Goal: Information Seeking & Learning: Find specific page/section

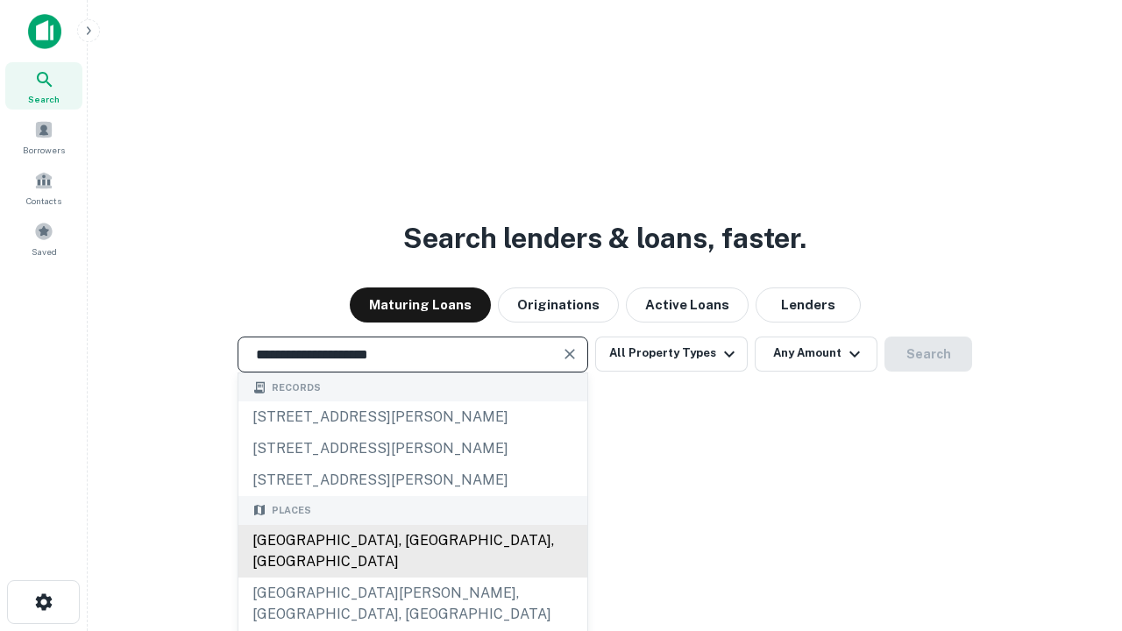
click at [412, 578] on div "[GEOGRAPHIC_DATA], [GEOGRAPHIC_DATA], [GEOGRAPHIC_DATA]" at bounding box center [412, 551] width 349 height 53
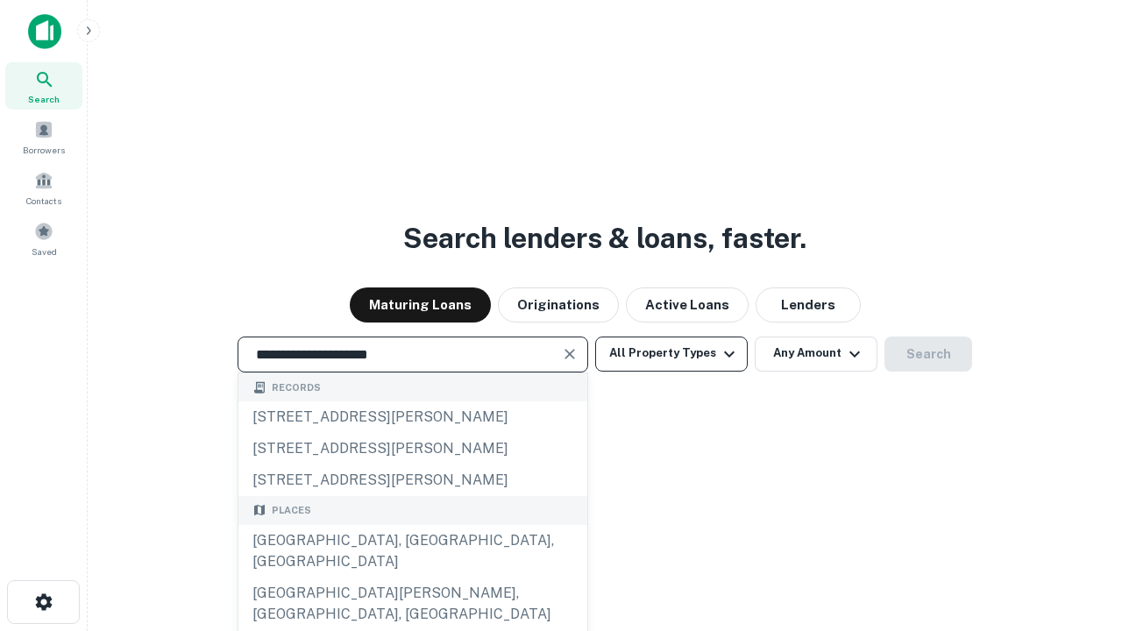
type input "**********"
click at [672, 353] on button "All Property Types" at bounding box center [671, 354] width 153 height 35
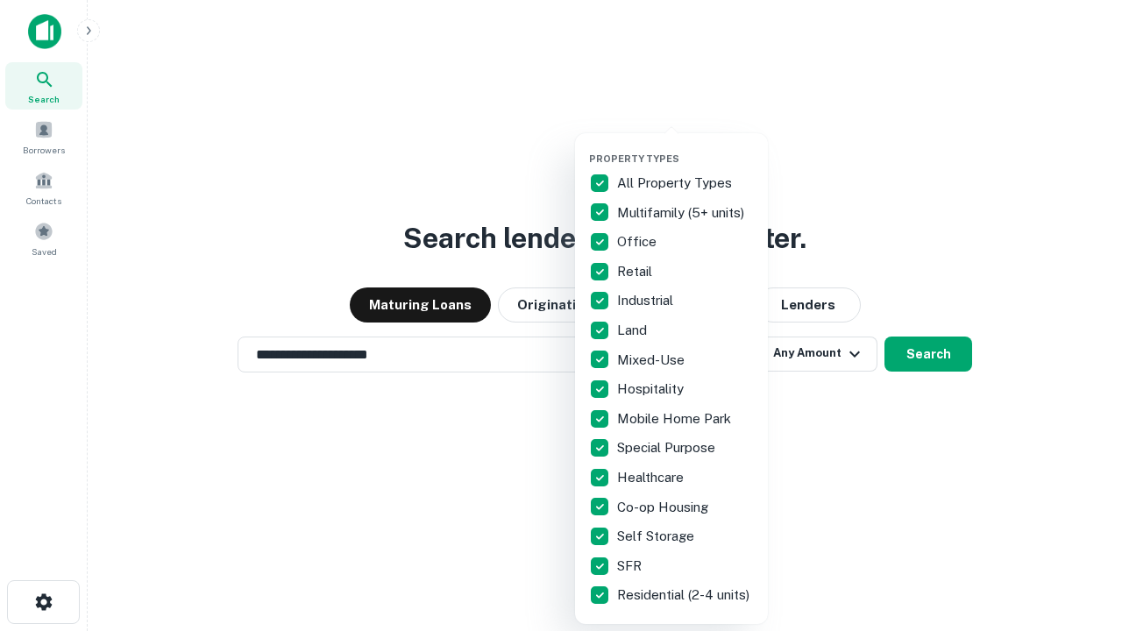
click at [686, 147] on button "button" at bounding box center [685, 147] width 193 height 1
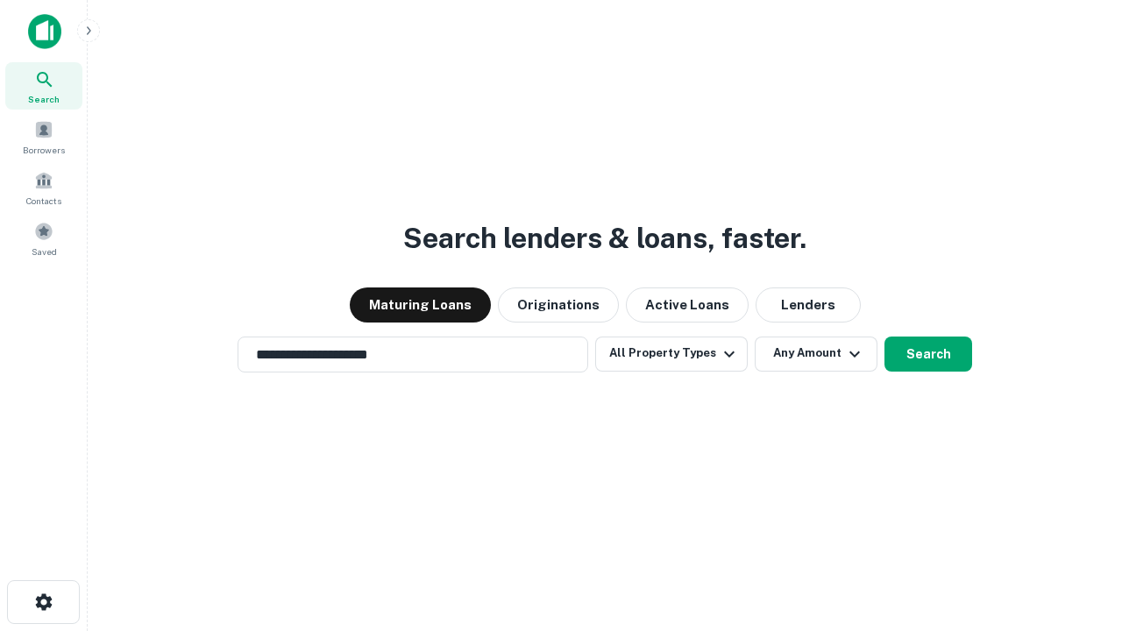
scroll to position [27, 0]
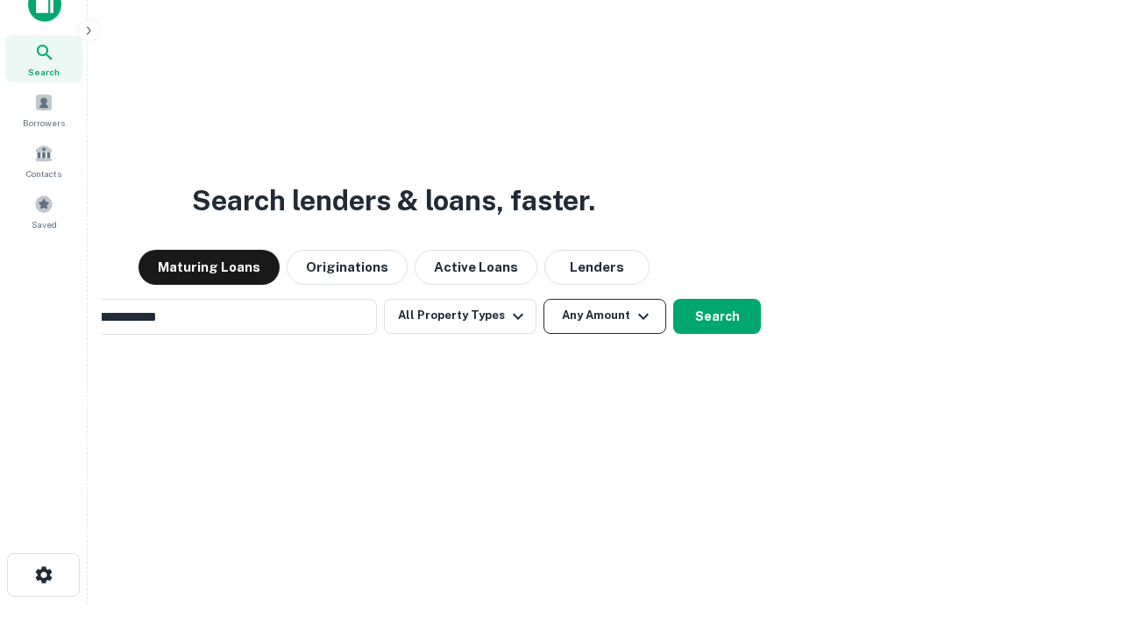
click at [544, 299] on button "Any Amount" at bounding box center [605, 316] width 123 height 35
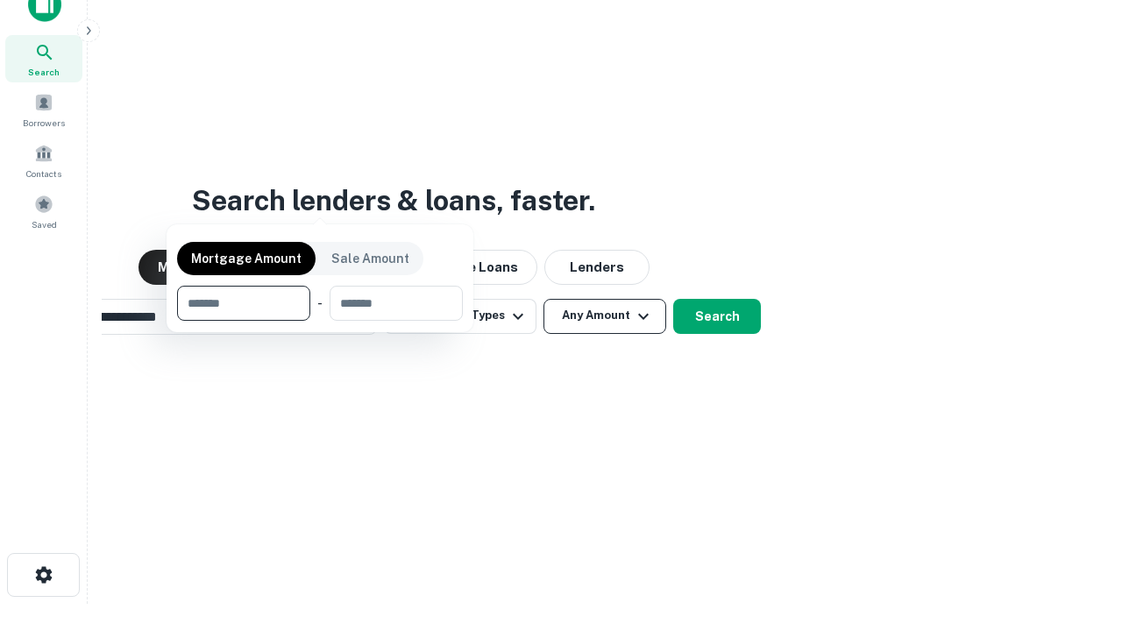
scroll to position [28, 0]
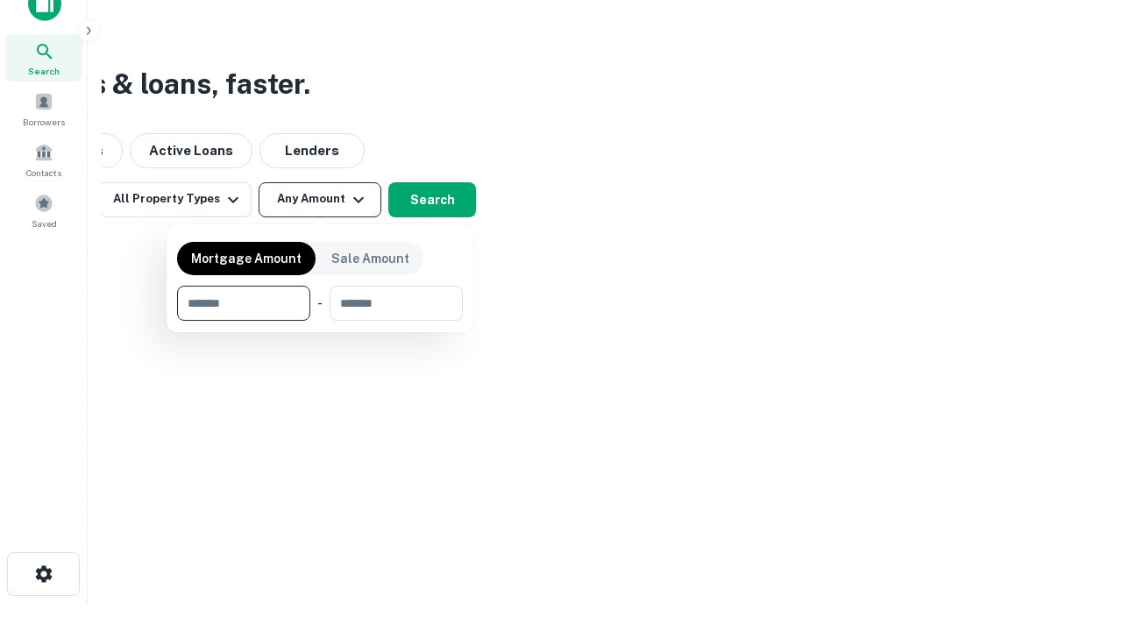
type input "*******"
click at [320, 321] on button "button" at bounding box center [320, 321] width 286 height 1
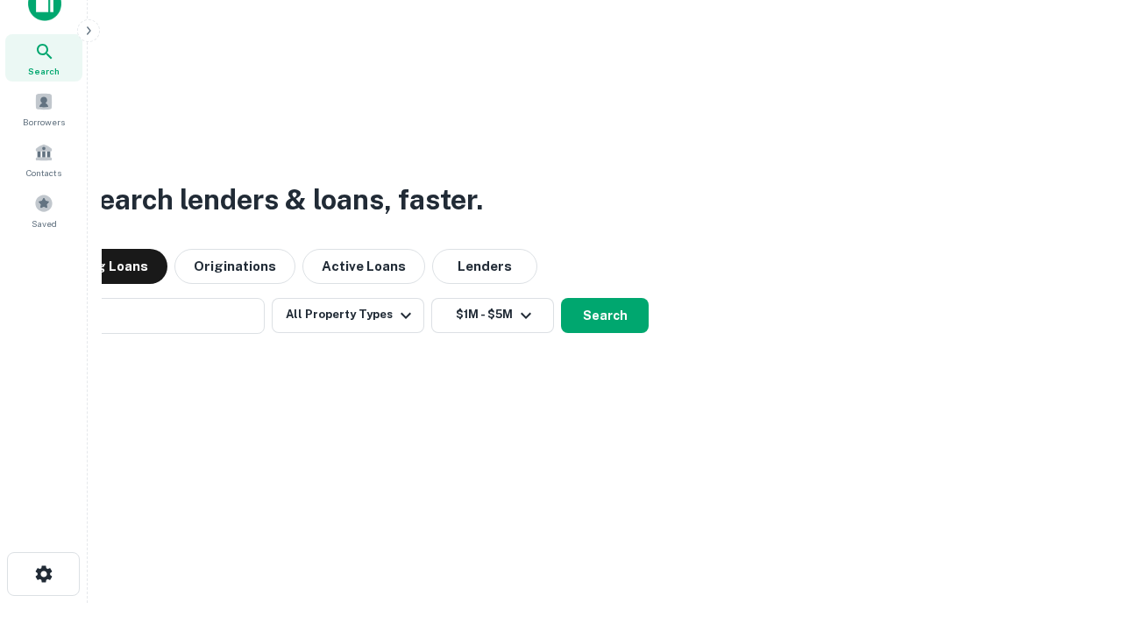
scroll to position [27, 0]
click at [561, 299] on button "Search" at bounding box center [605, 316] width 88 height 35
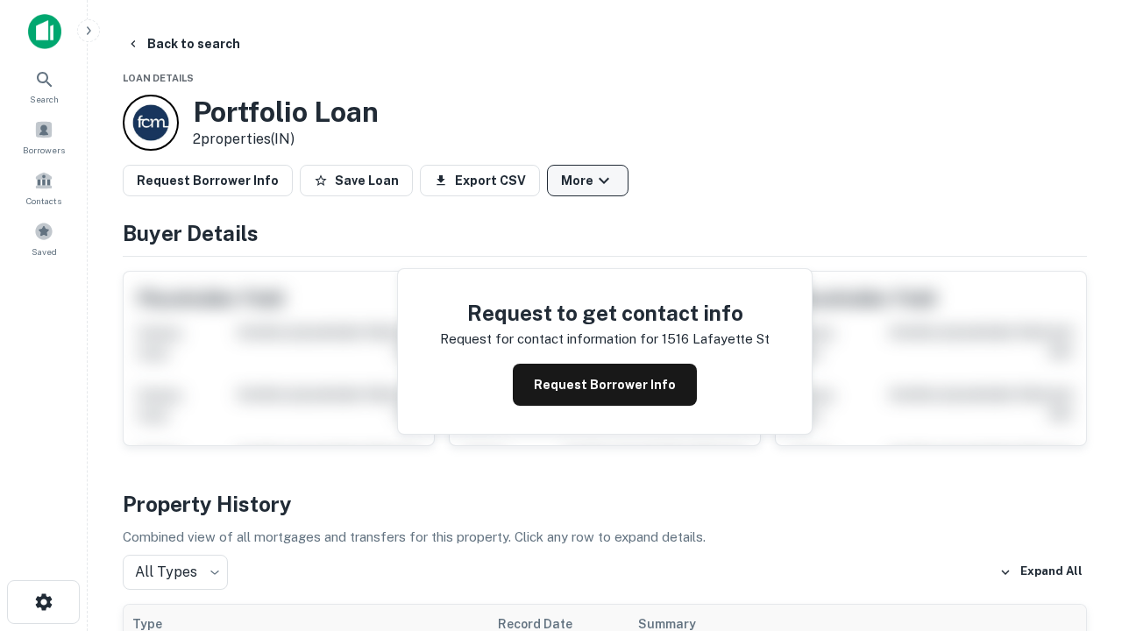
click at [587, 181] on button "More" at bounding box center [588, 181] width 82 height 32
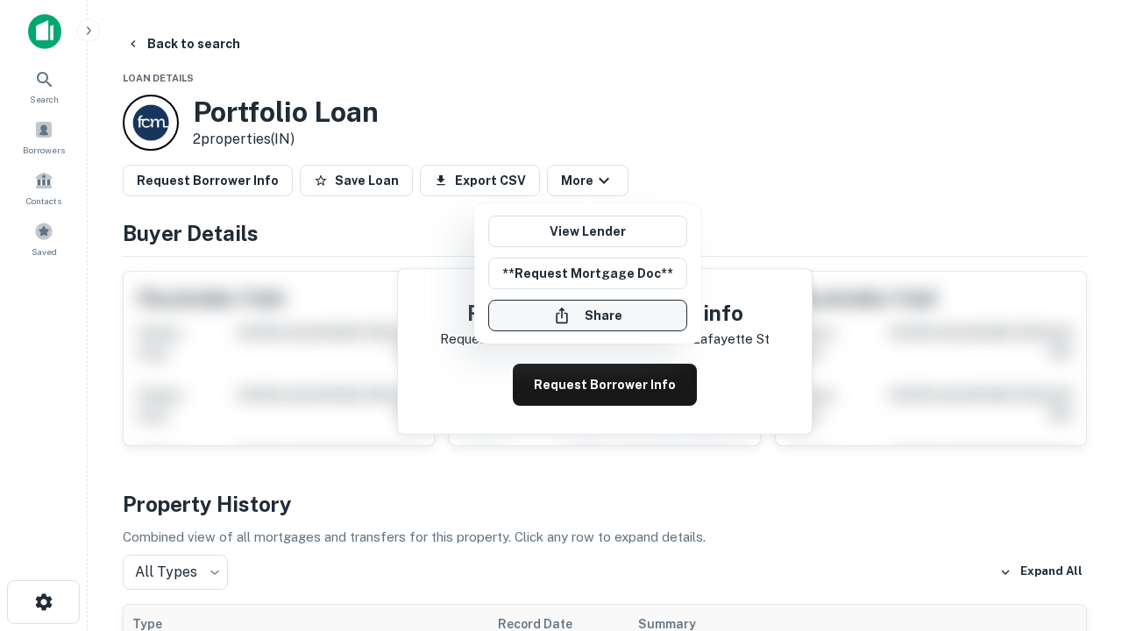
click at [587, 316] on button "Share" at bounding box center [587, 316] width 199 height 32
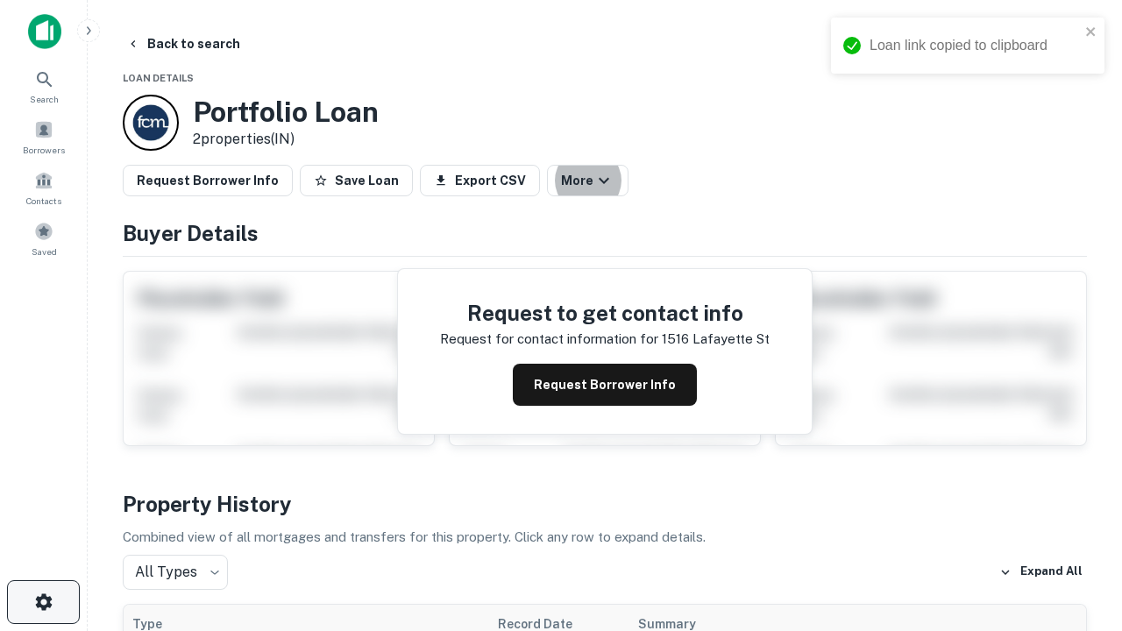
click at [43, 602] on icon "button" at bounding box center [43, 602] width 21 height 21
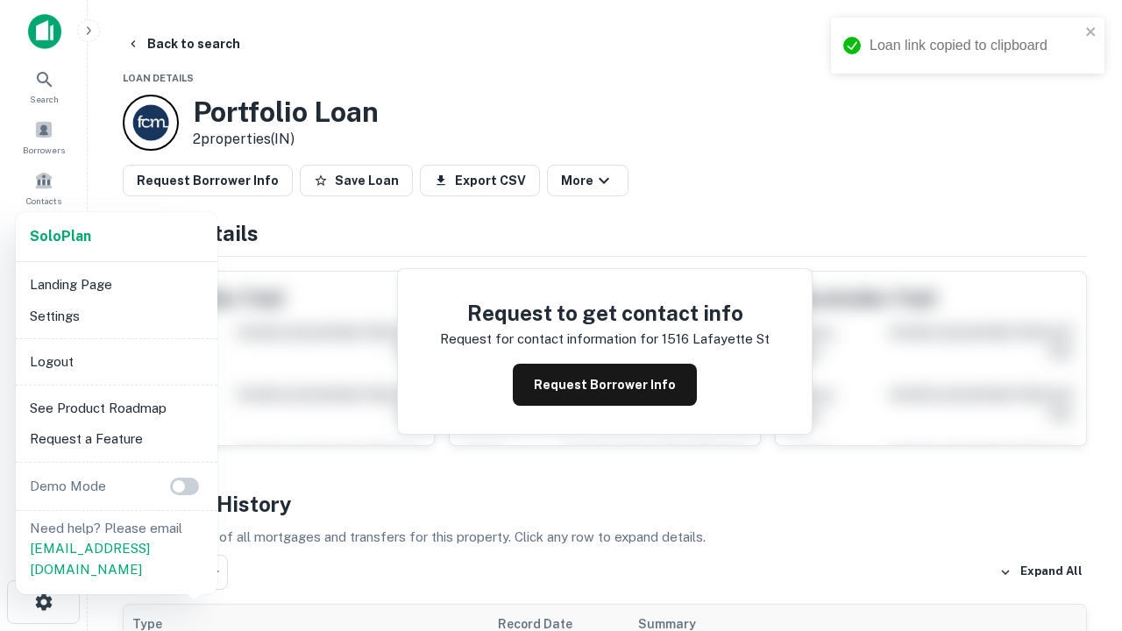
click at [116, 361] on li "Logout" at bounding box center [117, 362] width 188 height 32
